Goal: Task Accomplishment & Management: Use online tool/utility

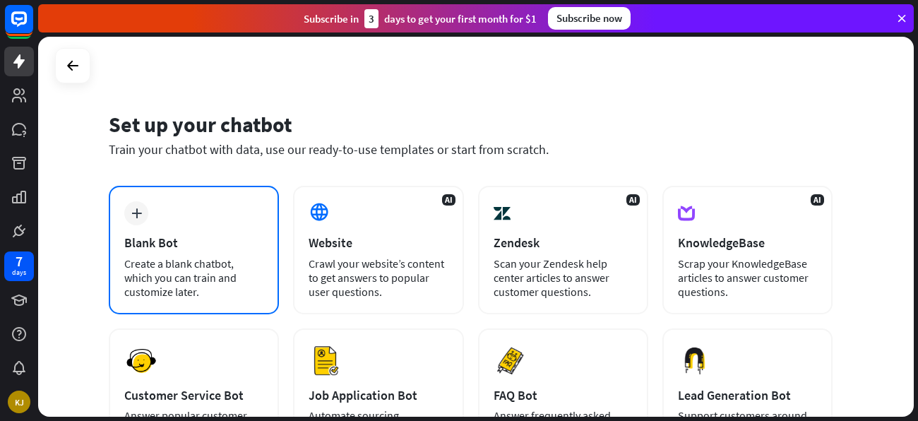
click at [223, 232] on div "plus Blank Bot Create a blank chatbot, which you can train and customize later." at bounding box center [194, 250] width 170 height 128
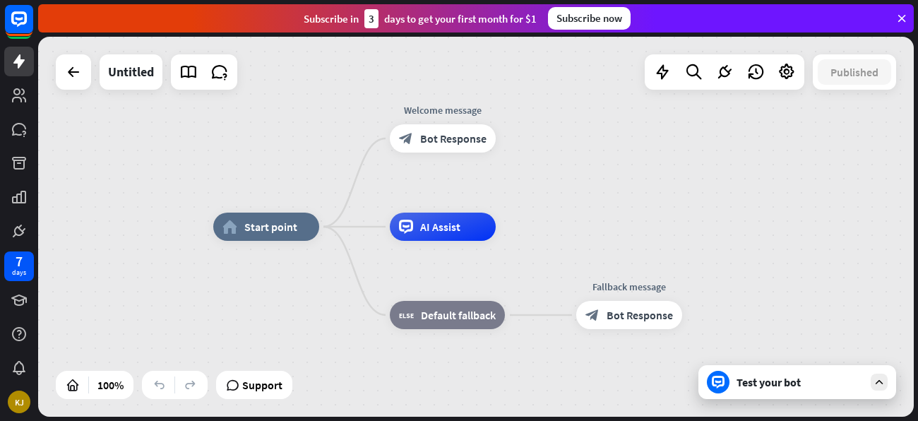
click at [791, 376] on div "Test your bot" at bounding box center [799, 382] width 127 height 14
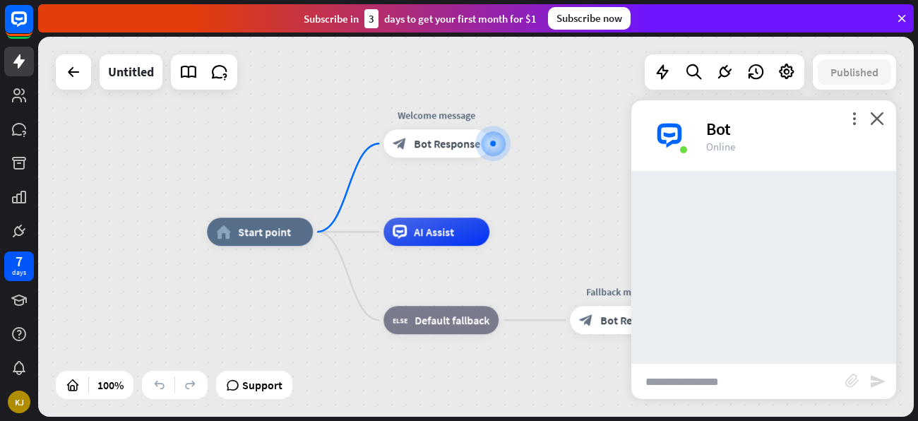
click at [741, 376] on input "text" at bounding box center [738, 381] width 214 height 35
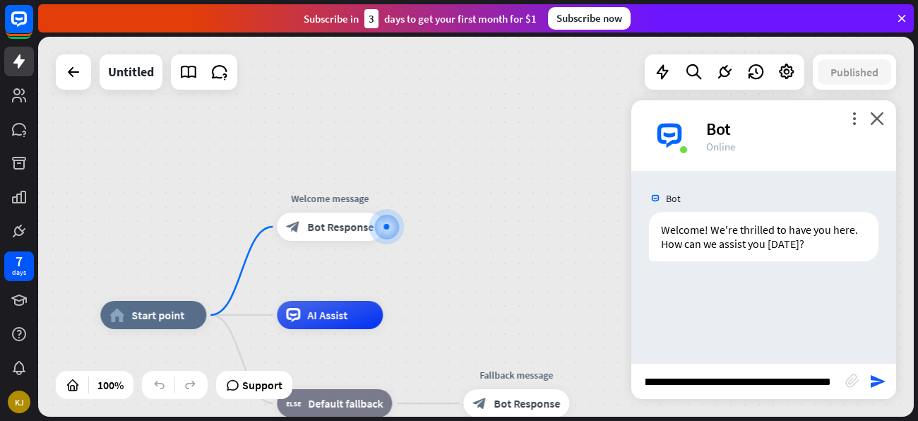
scroll to position [0, 44]
type input "**********"
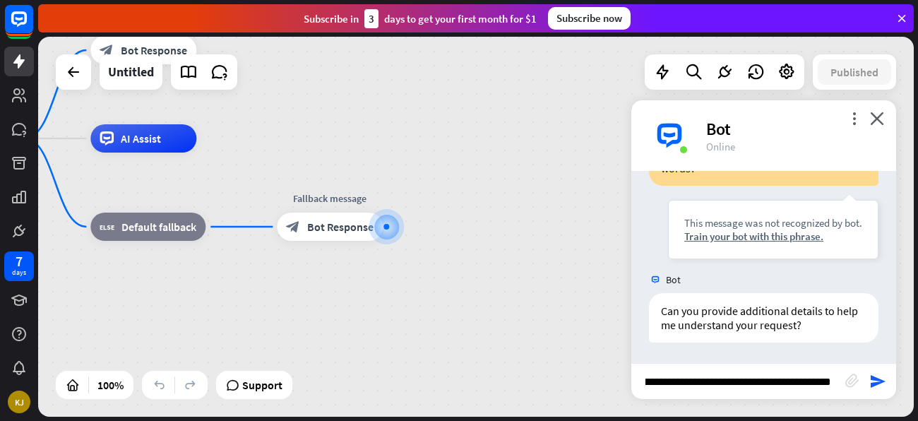
scroll to position [0, 215]
type input "**********"
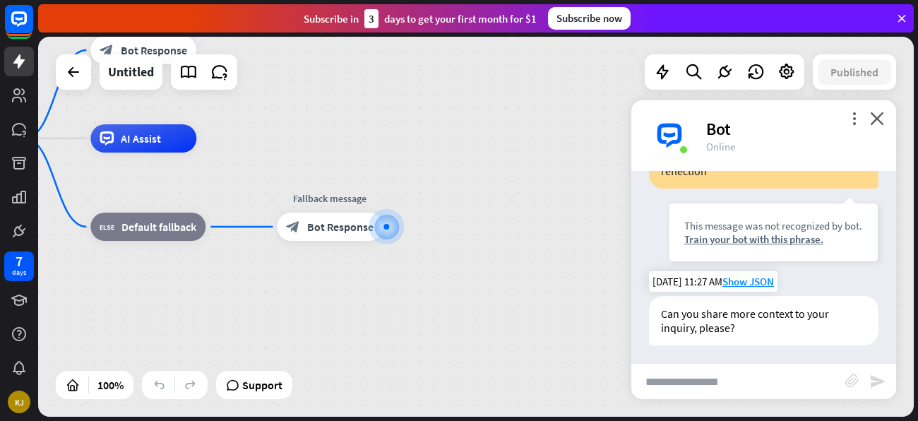
scroll to position [441, 0]
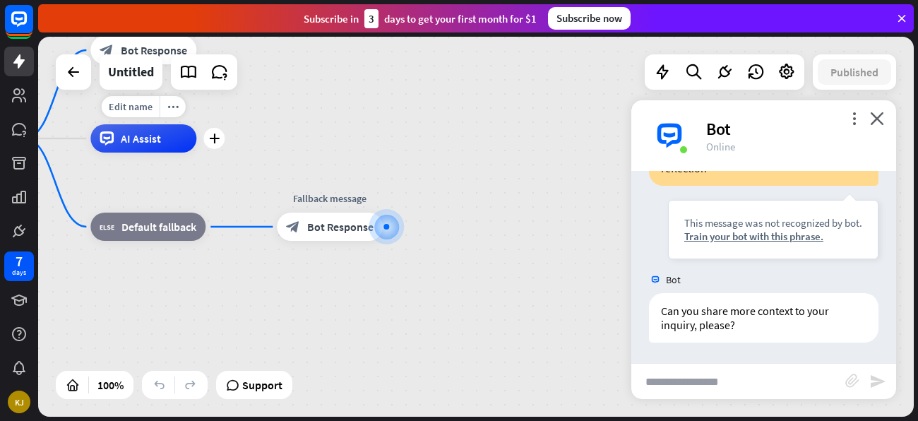
click at [111, 136] on icon at bounding box center [107, 138] width 14 height 14
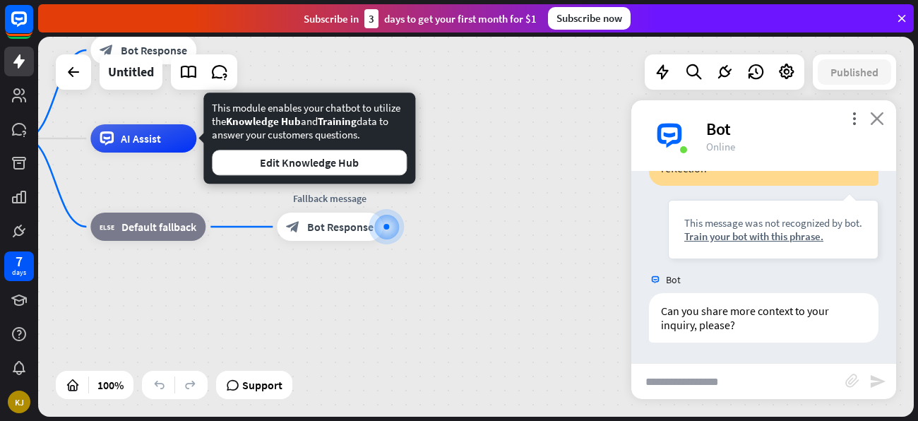
click at [875, 121] on icon "close" at bounding box center [877, 118] width 14 height 13
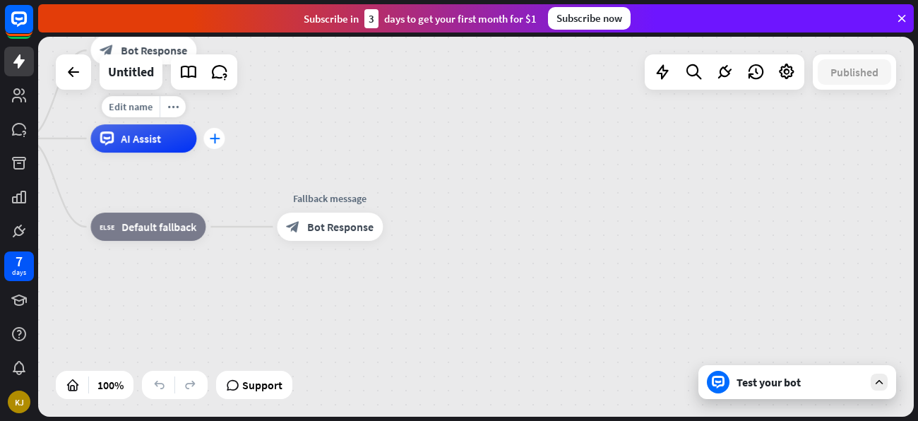
click at [212, 134] on icon "plus" at bounding box center [214, 138] width 11 height 10
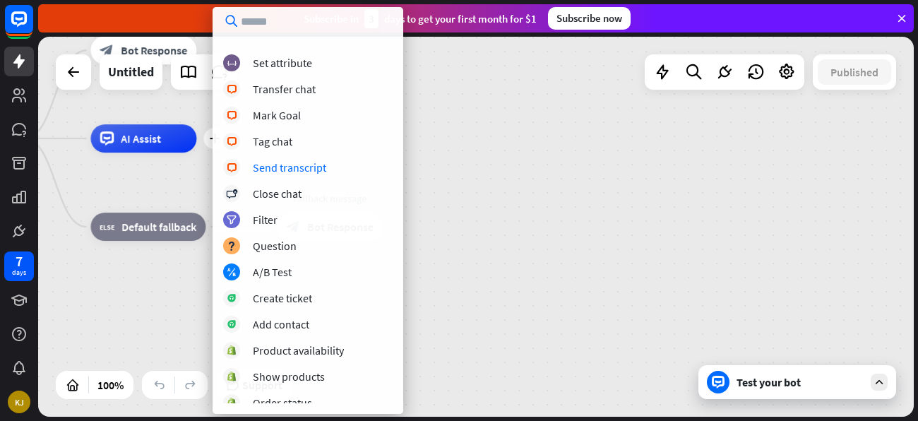
scroll to position [235, 0]
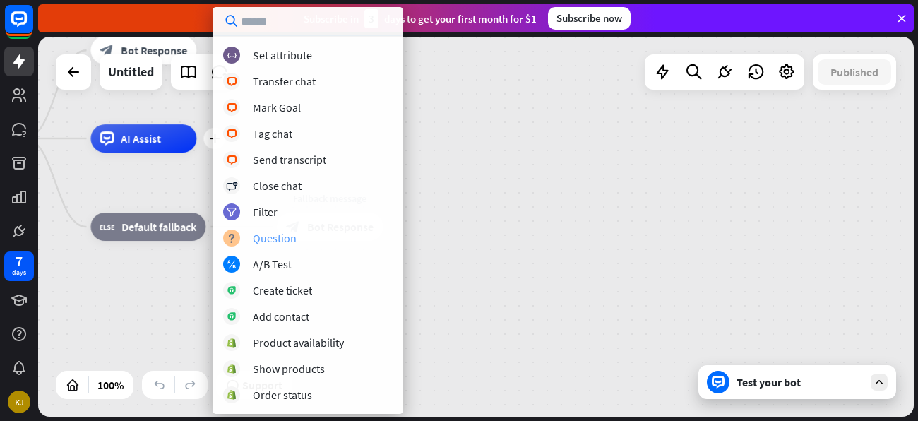
click at [292, 239] on div "Question" at bounding box center [275, 238] width 44 height 14
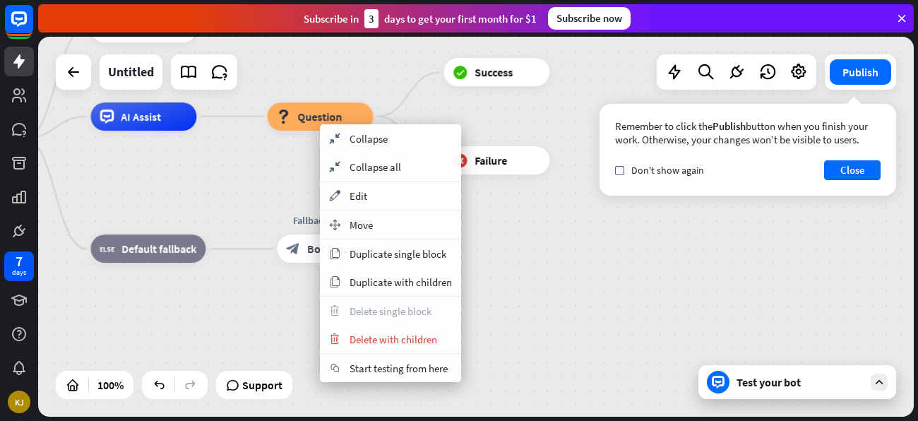
click at [267, 131] on div "block_question Question" at bounding box center [320, 116] width 106 height 28
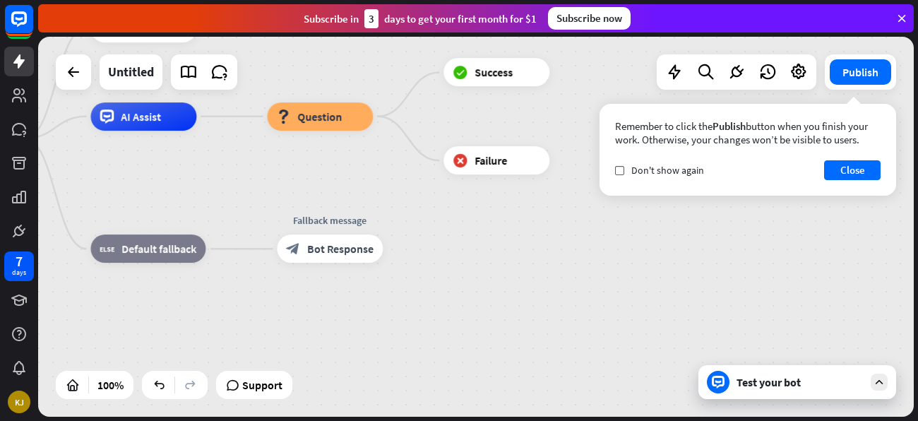
click at [747, 379] on div "Test your bot" at bounding box center [799, 382] width 127 height 14
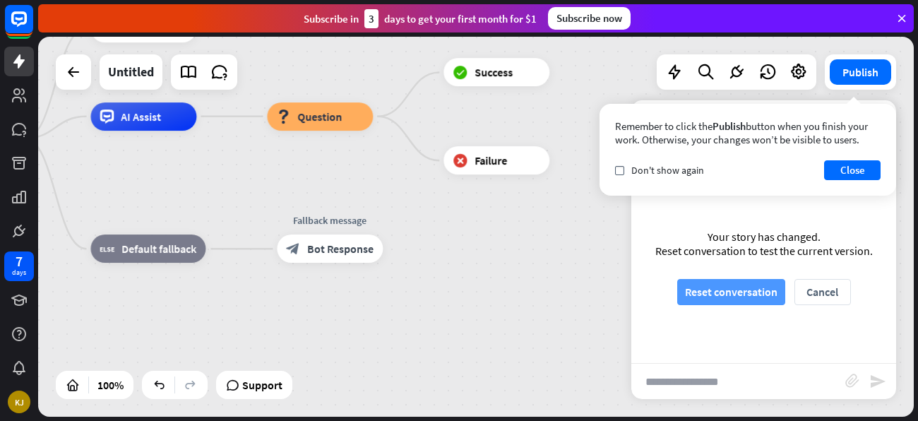
click at [755, 295] on button "Reset conversation" at bounding box center [731, 292] width 108 height 26
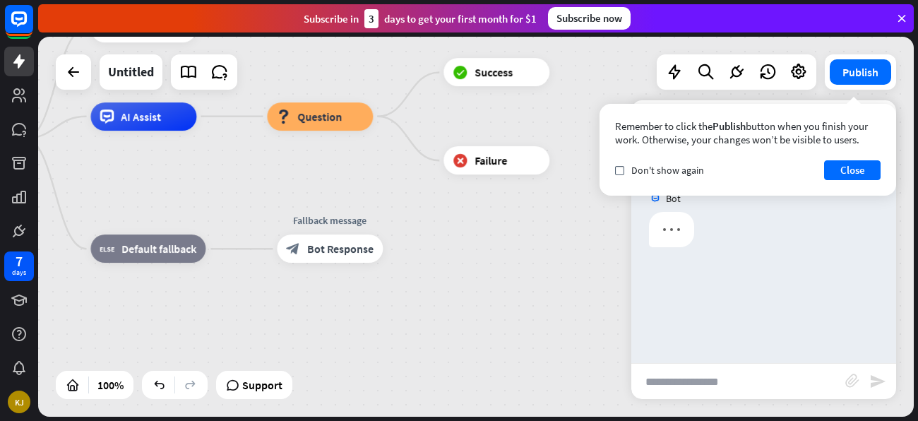
scroll to position [0, 0]
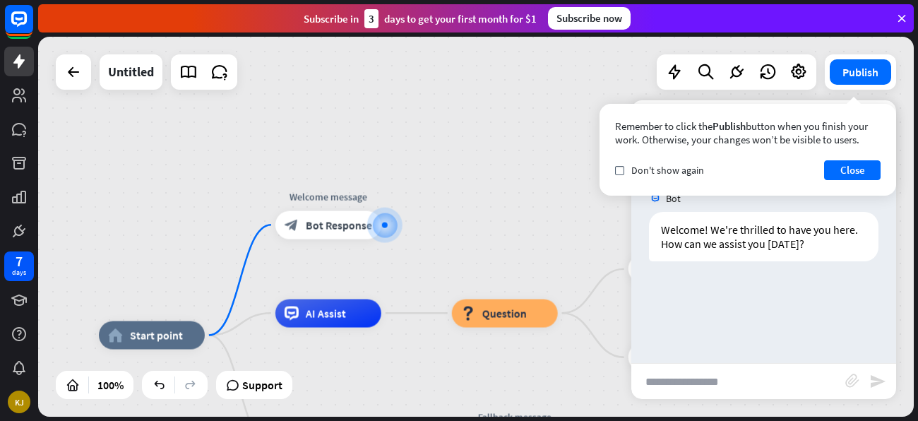
click at [723, 375] on input "text" at bounding box center [738, 381] width 214 height 35
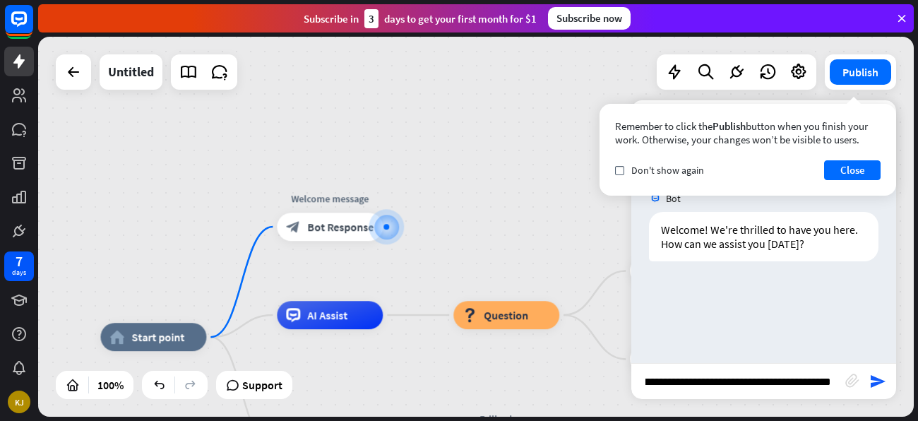
type input "**********"
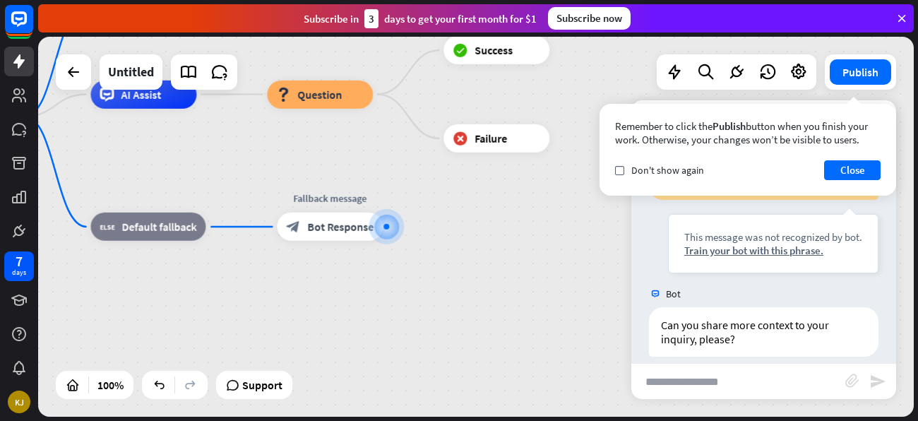
scroll to position [159, 0]
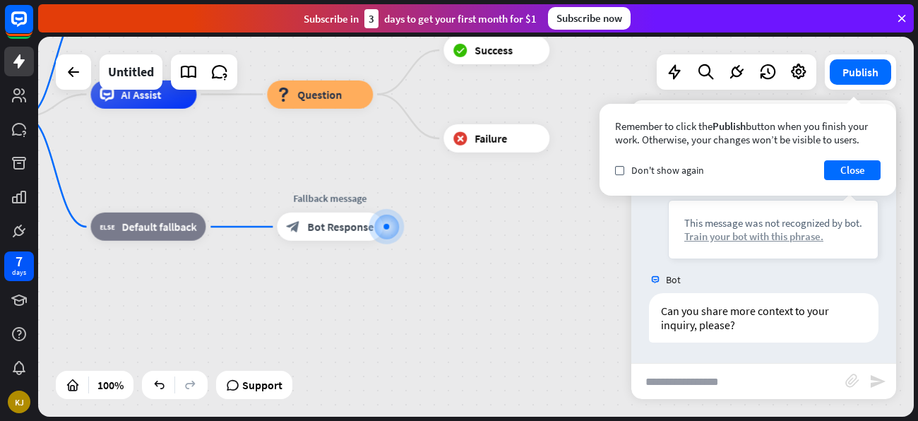
click at [778, 230] on div "Train your bot with this phrase." at bounding box center [773, 235] width 178 height 13
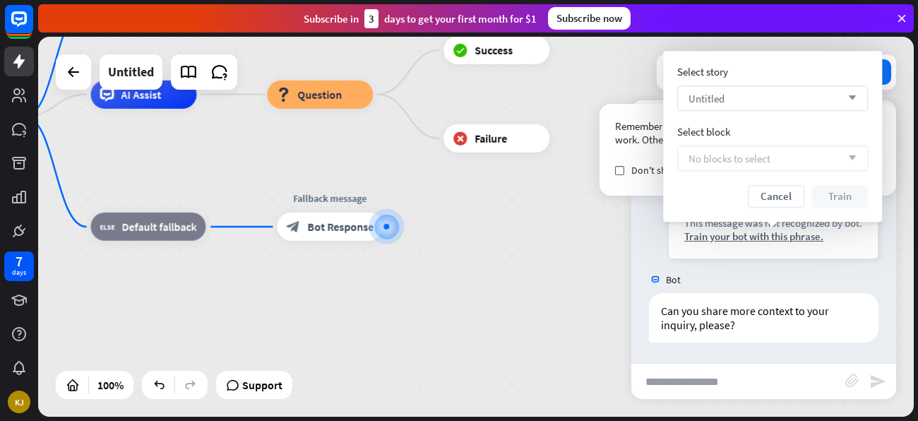
click at [851, 97] on icon "arrow_down" at bounding box center [849, 98] width 16 height 8
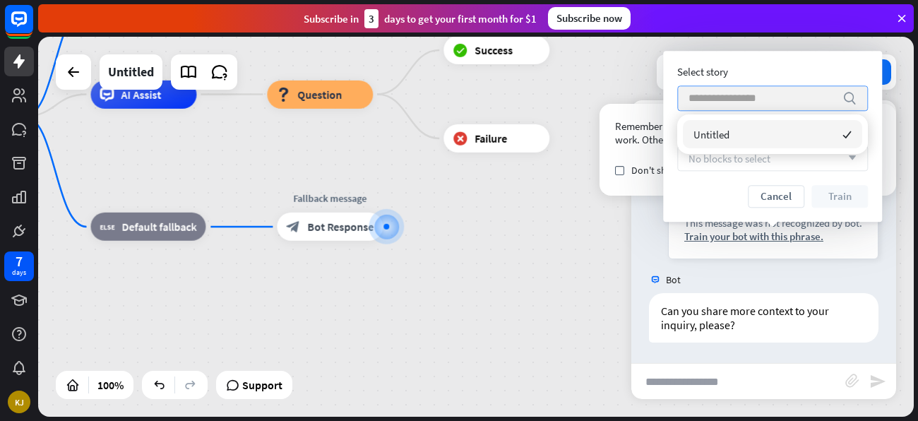
click at [849, 97] on icon "search" at bounding box center [849, 98] width 14 height 14
click at [848, 159] on icon "arrow_down" at bounding box center [849, 158] width 16 height 8
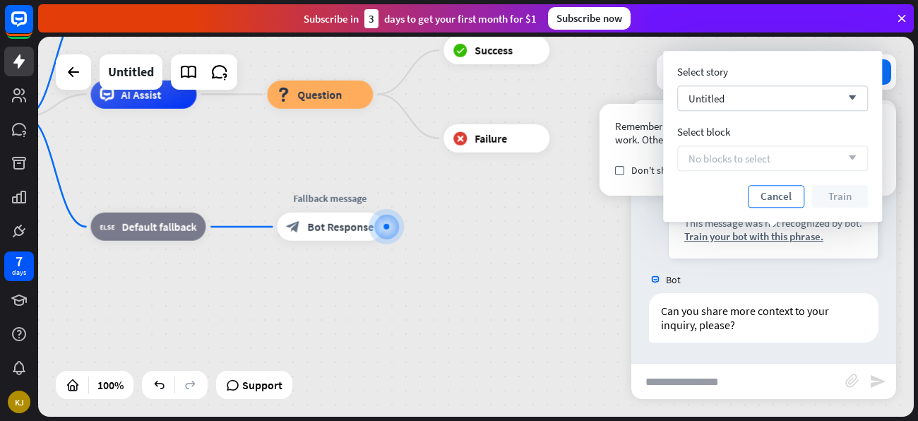
click at [782, 192] on button "Cancel" at bounding box center [775, 196] width 56 height 23
